Goal: Check status: Check status

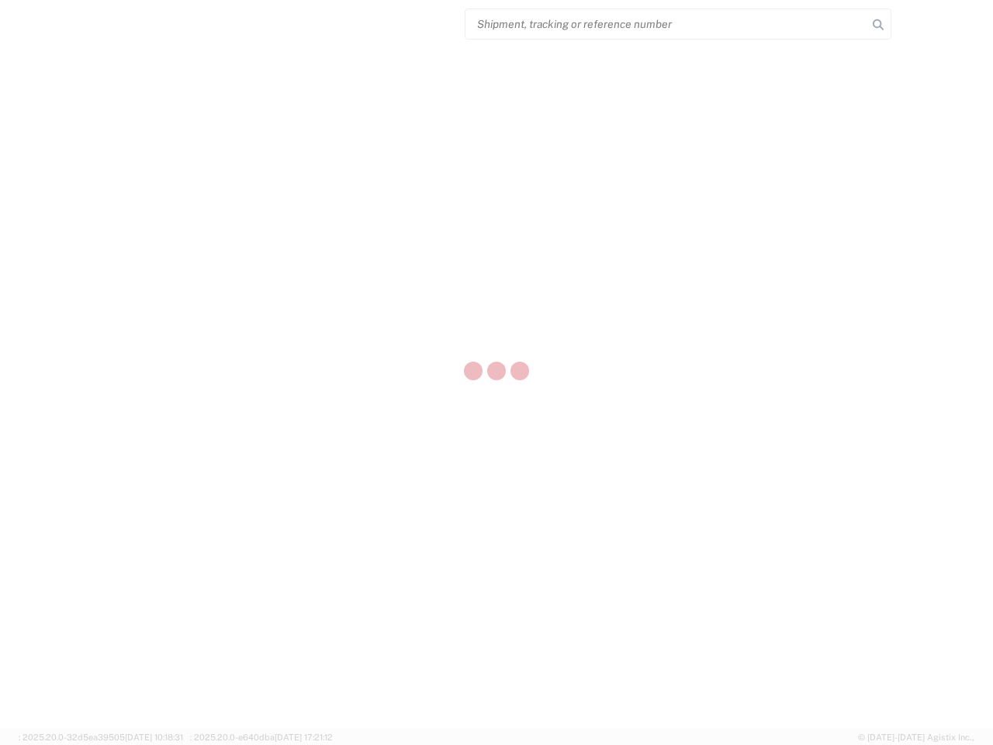
select select "US"
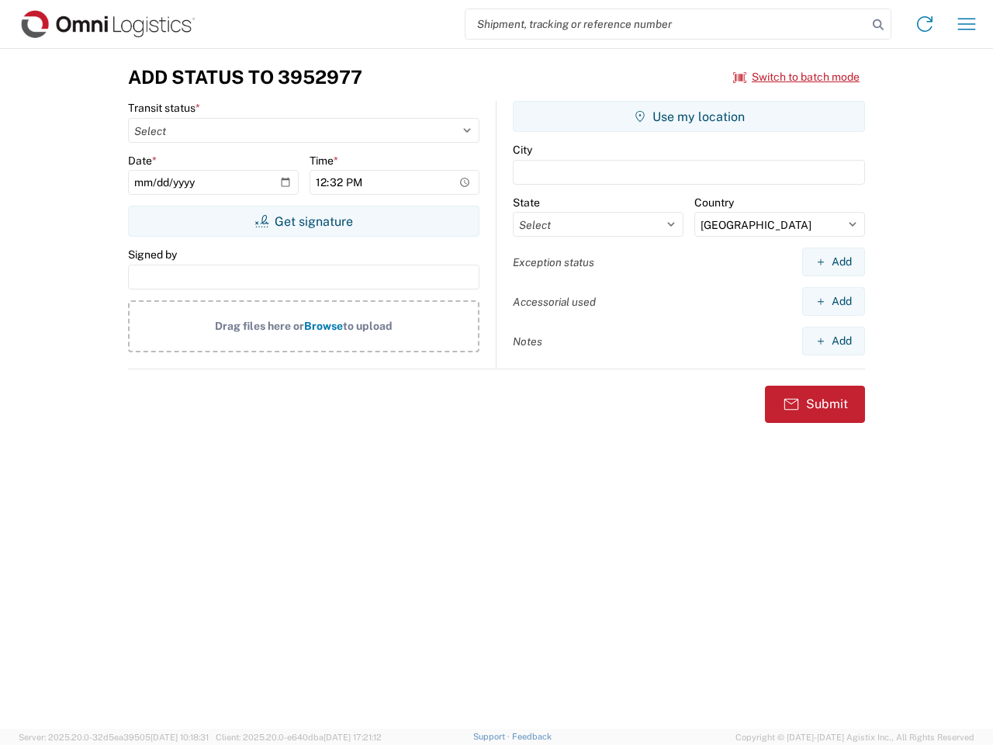
click at [667, 24] on input "search" at bounding box center [667, 23] width 402 height 29
click at [878, 25] on icon at bounding box center [879, 25] width 22 height 22
click at [925, 24] on icon at bounding box center [925, 24] width 25 height 25
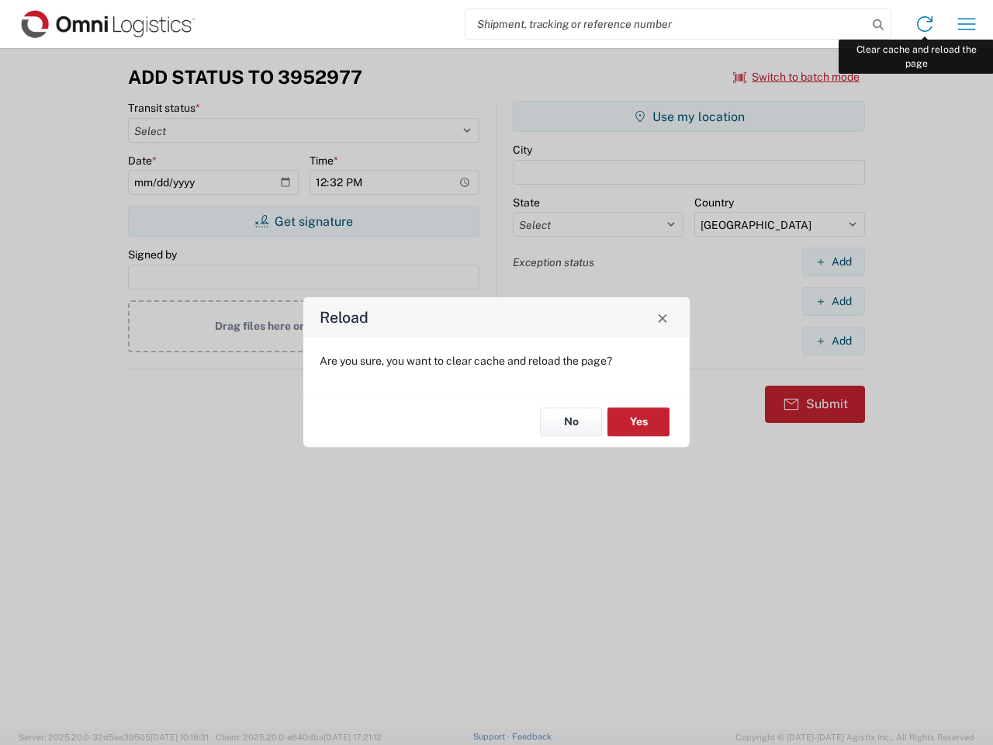
click at [967, 24] on div "Reload Are you sure, you want to clear cache and reload the page? No Yes" at bounding box center [496, 372] width 993 height 745
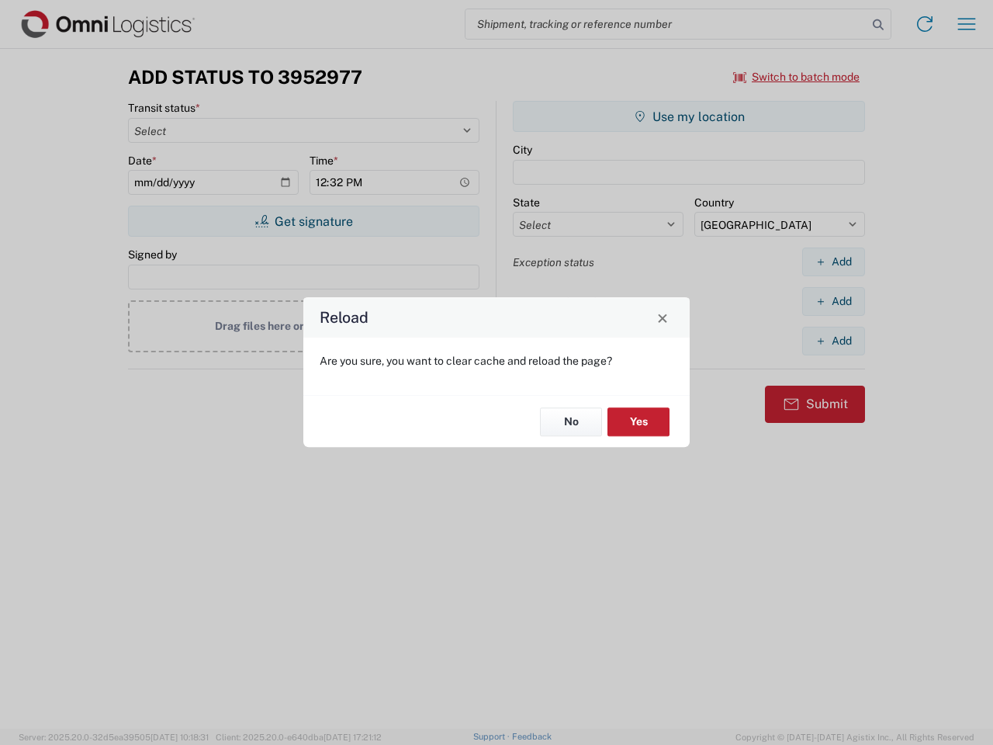
click at [797, 77] on div "Reload Are you sure, you want to clear cache and reload the page? No Yes" at bounding box center [496, 372] width 993 height 745
click at [303, 221] on div "Reload Are you sure, you want to clear cache and reload the page? No Yes" at bounding box center [496, 372] width 993 height 745
click at [689, 116] on div "Reload Are you sure, you want to clear cache and reload the page? No Yes" at bounding box center [496, 372] width 993 height 745
click at [833, 262] on div "Reload Are you sure, you want to clear cache and reload the page? No Yes" at bounding box center [496, 372] width 993 height 745
click at [833, 301] on div "Reload Are you sure, you want to clear cache and reload the page? No Yes" at bounding box center [496, 372] width 993 height 745
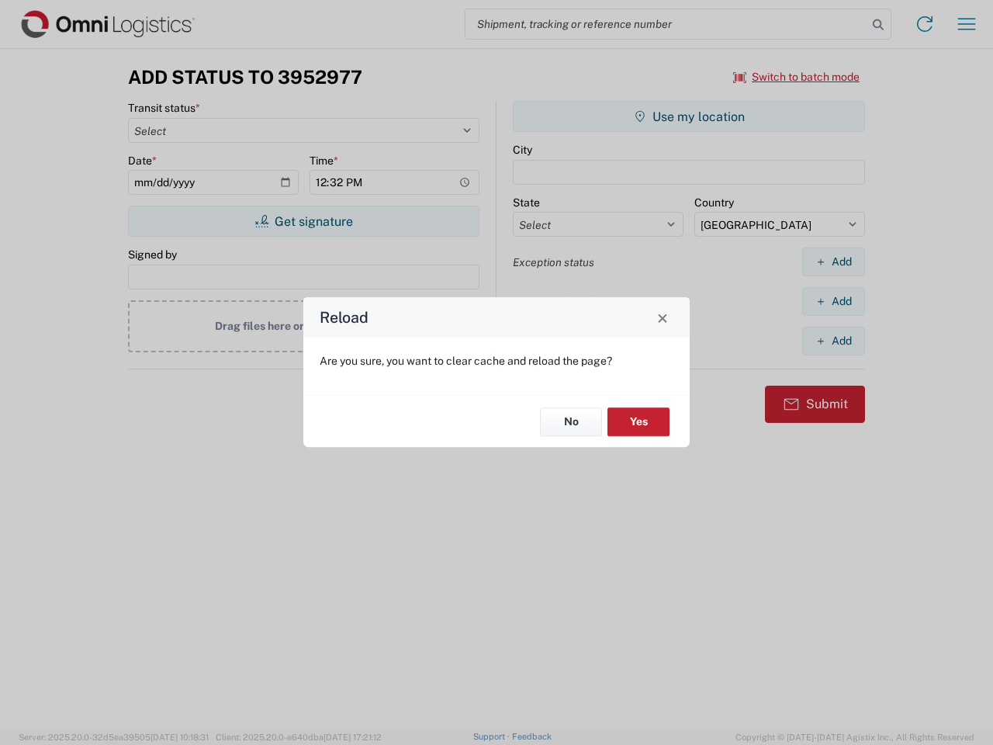
click at [833, 341] on div "Reload Are you sure, you want to clear cache and reload the page? No Yes" at bounding box center [496, 372] width 993 height 745
